Goal: Task Accomplishment & Management: Use online tool/utility

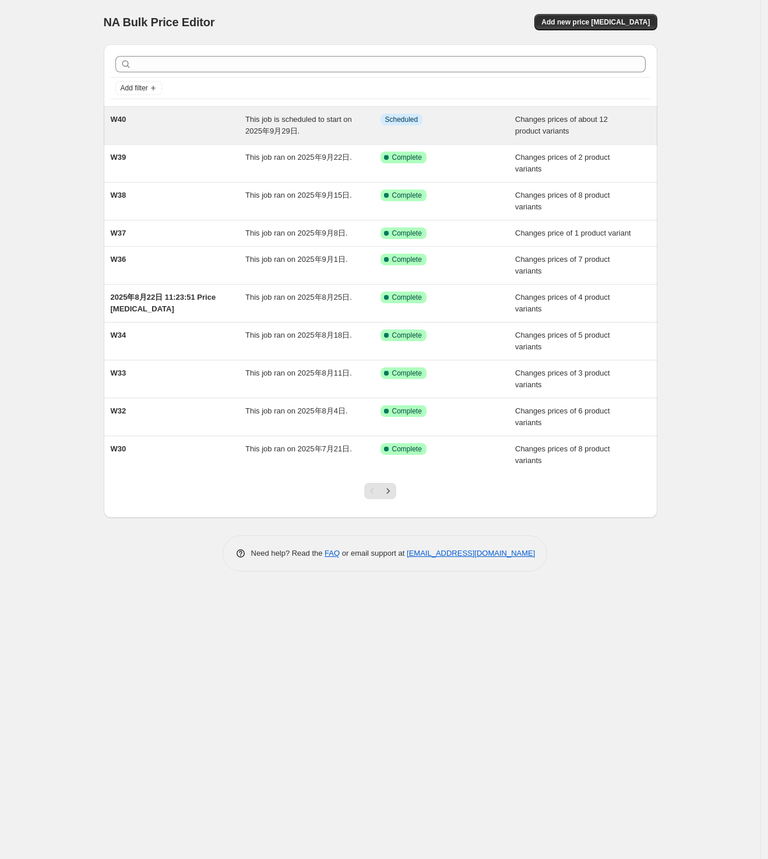
click at [164, 136] on div "W40" at bounding box center [178, 125] width 135 height 23
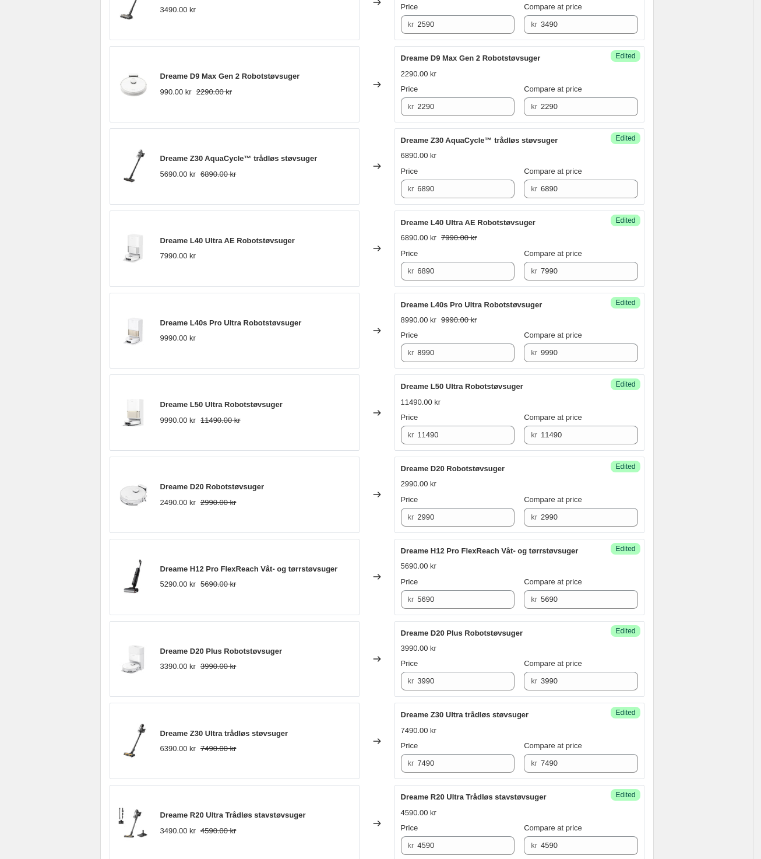
scroll to position [510, 0]
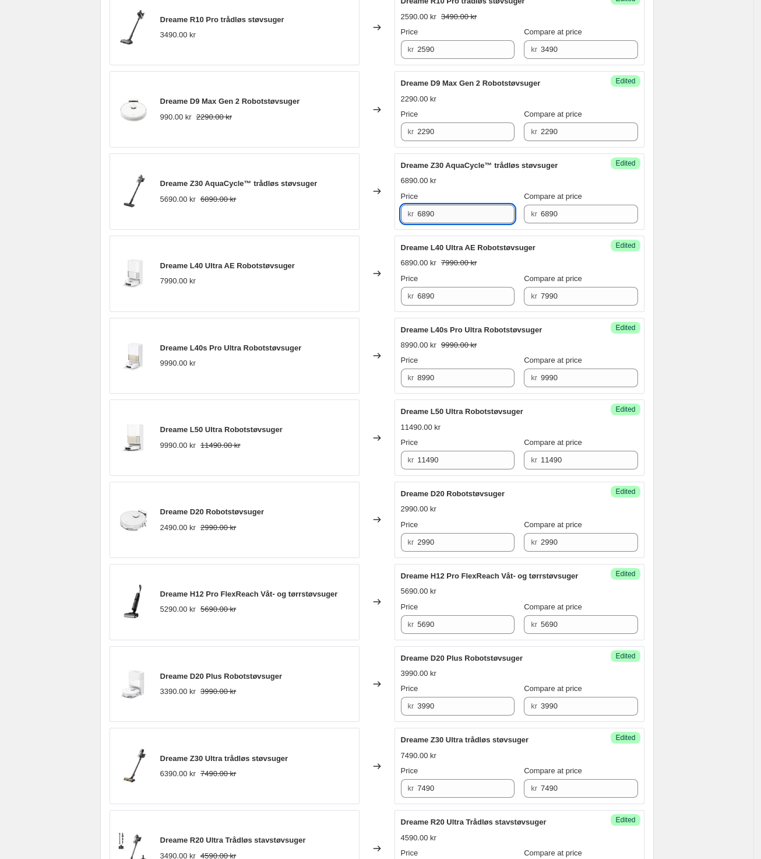
click at [485, 213] on input "6890" at bounding box center [465, 214] width 97 height 19
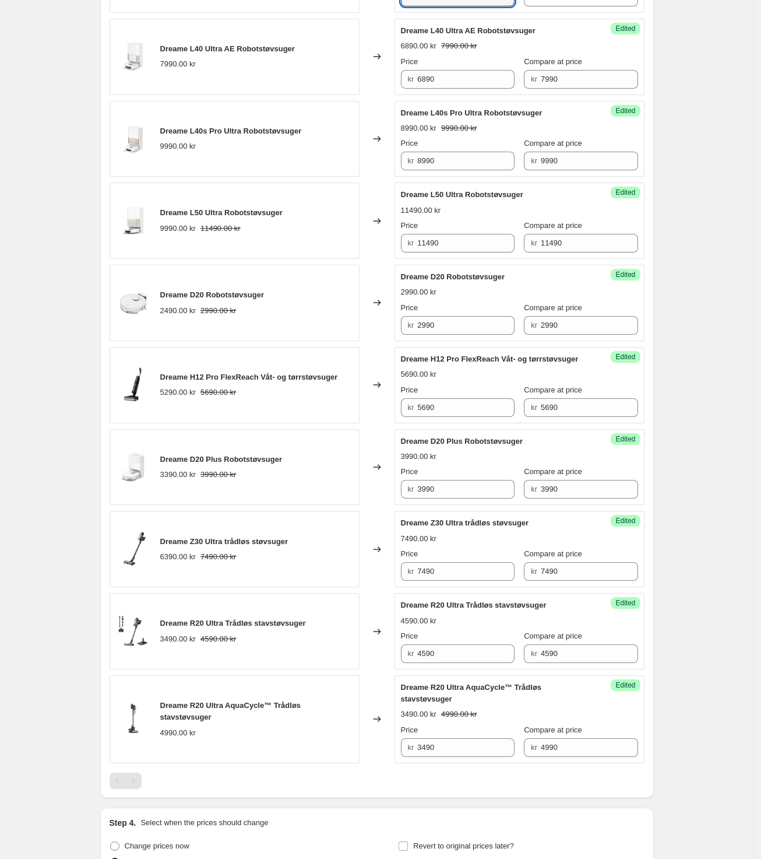
scroll to position [729, 0]
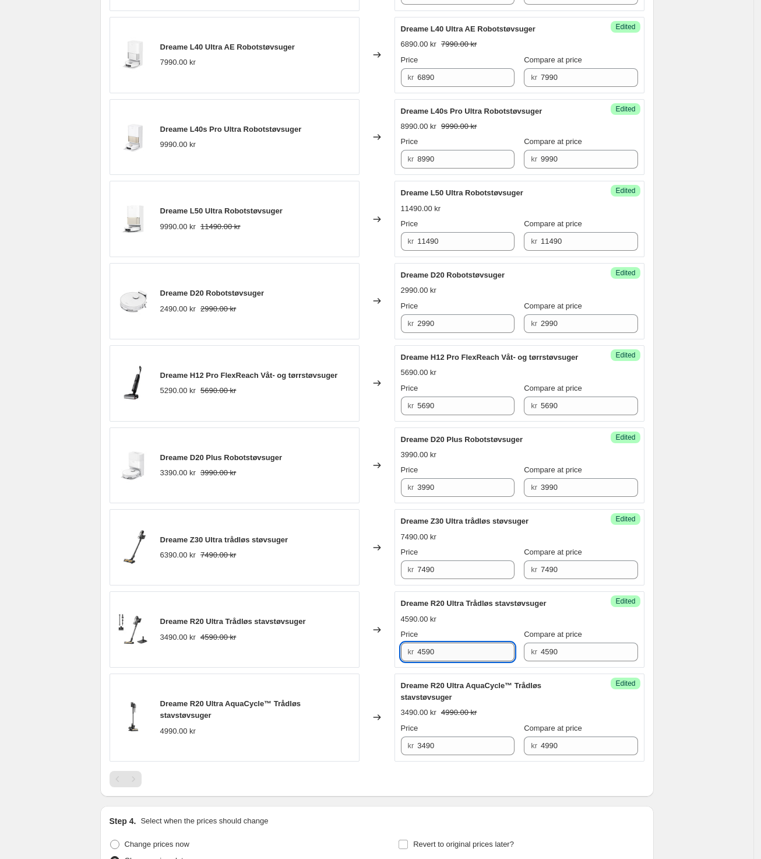
click at [455, 658] on input "4590" at bounding box center [465, 652] width 97 height 19
click at [452, 755] on input "3490" at bounding box center [465, 745] width 97 height 19
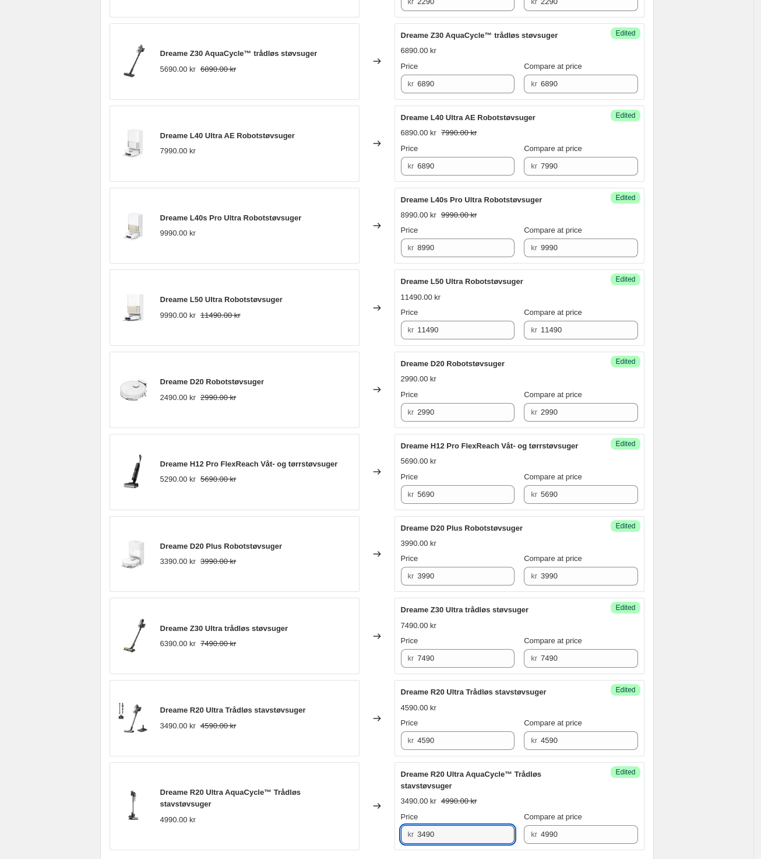
scroll to position [583, 0]
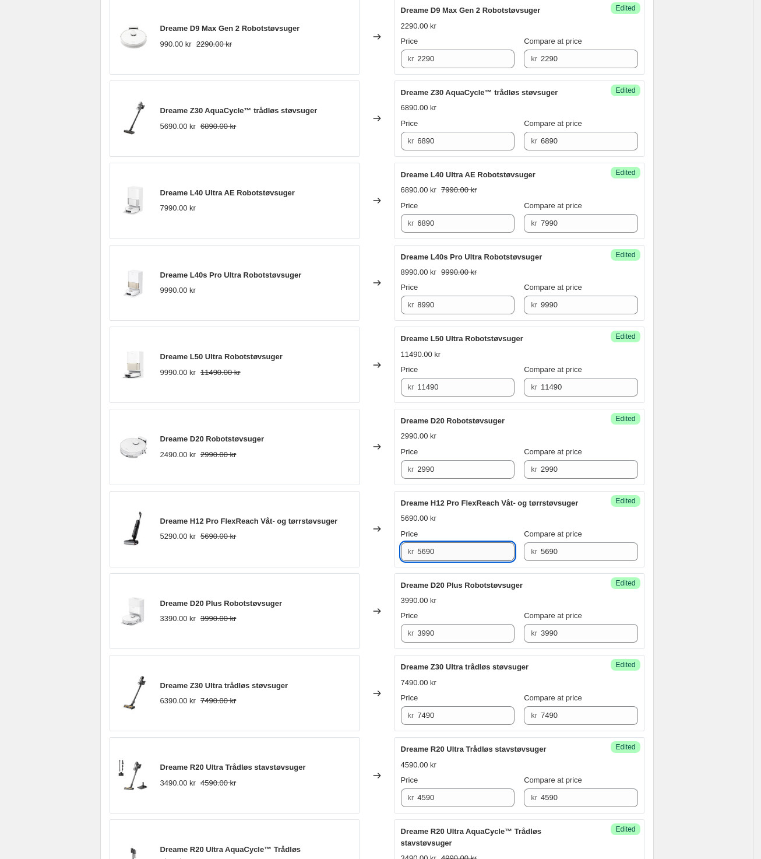
click at [469, 554] on input "5690" at bounding box center [465, 551] width 97 height 19
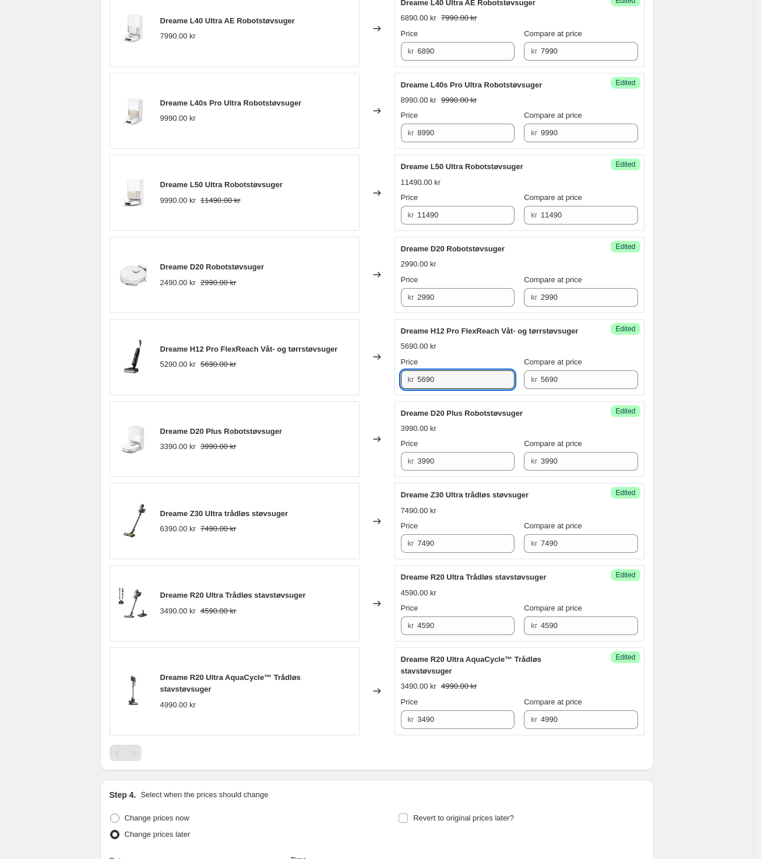
scroll to position [1050, 0]
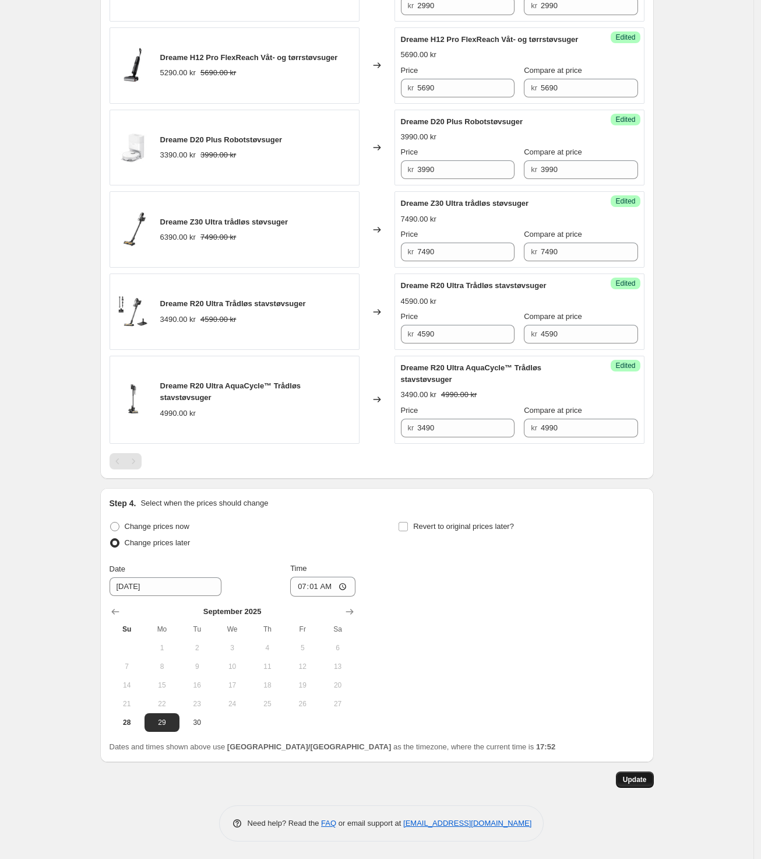
drag, startPoint x: 598, startPoint y: 727, endPoint x: 634, endPoint y: 785, distance: 67.8
click at [634, 785] on button "Update" at bounding box center [635, 779] width 38 height 16
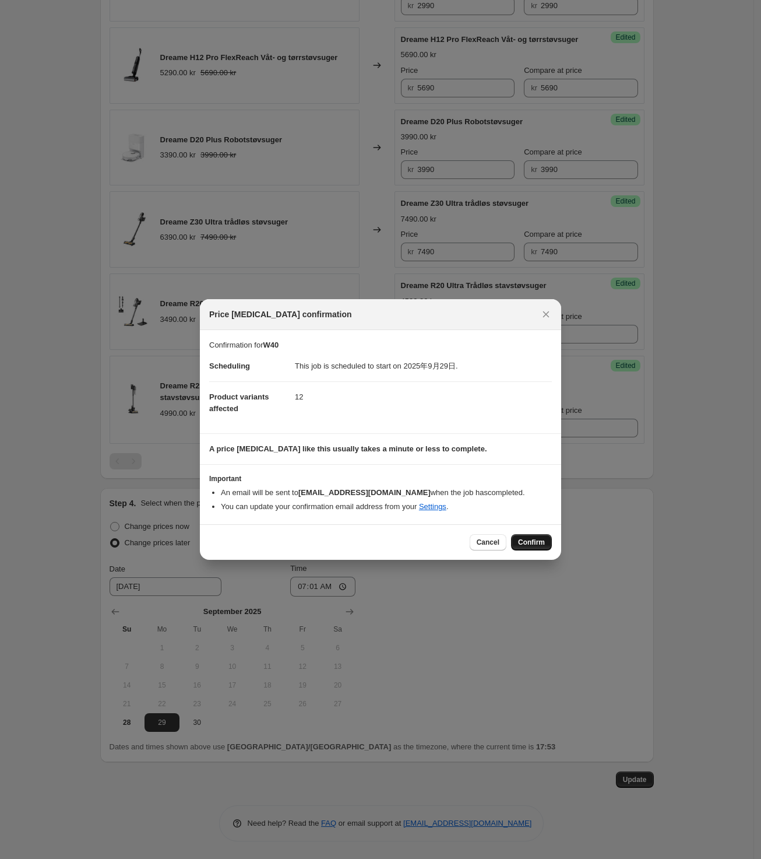
click at [532, 540] on span "Confirm" at bounding box center [531, 542] width 27 height 9
